Goal: Obtain resource: Obtain resource

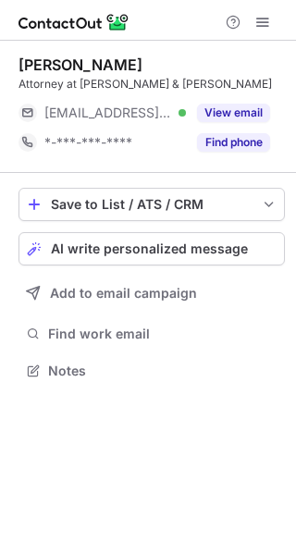
scroll to position [8, 9]
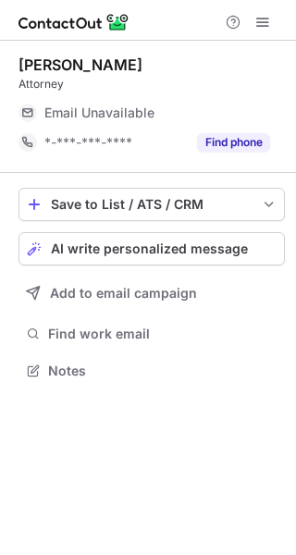
scroll to position [8, 9]
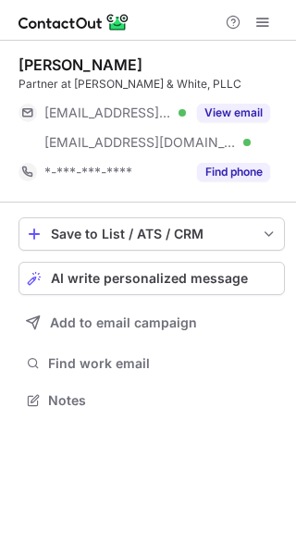
scroll to position [387, 296]
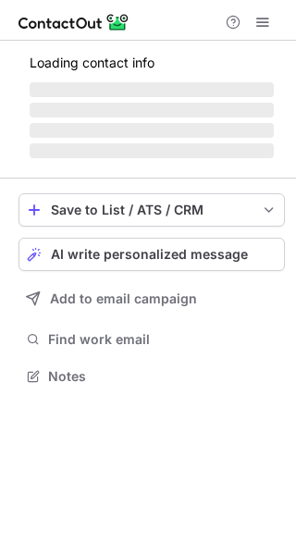
scroll to position [387, 296]
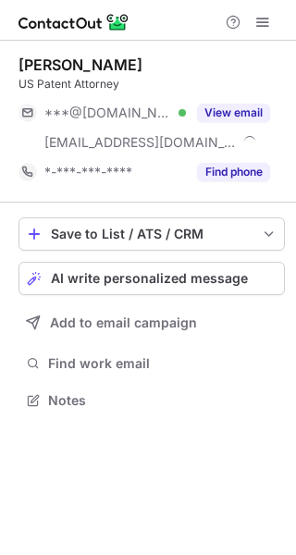
scroll to position [387, 296]
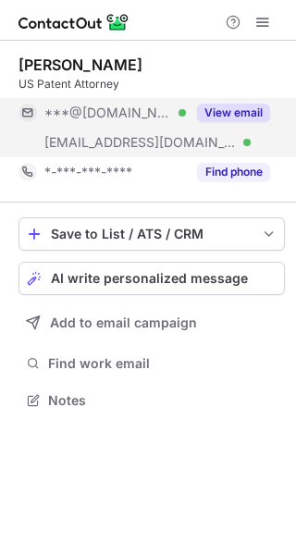
click at [216, 110] on button "View email" at bounding box center [233, 113] width 73 height 19
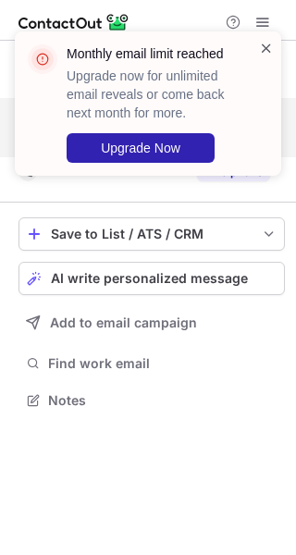
click at [267, 49] on span at bounding box center [266, 48] width 15 height 19
